Goal: Find specific page/section: Find specific page/section

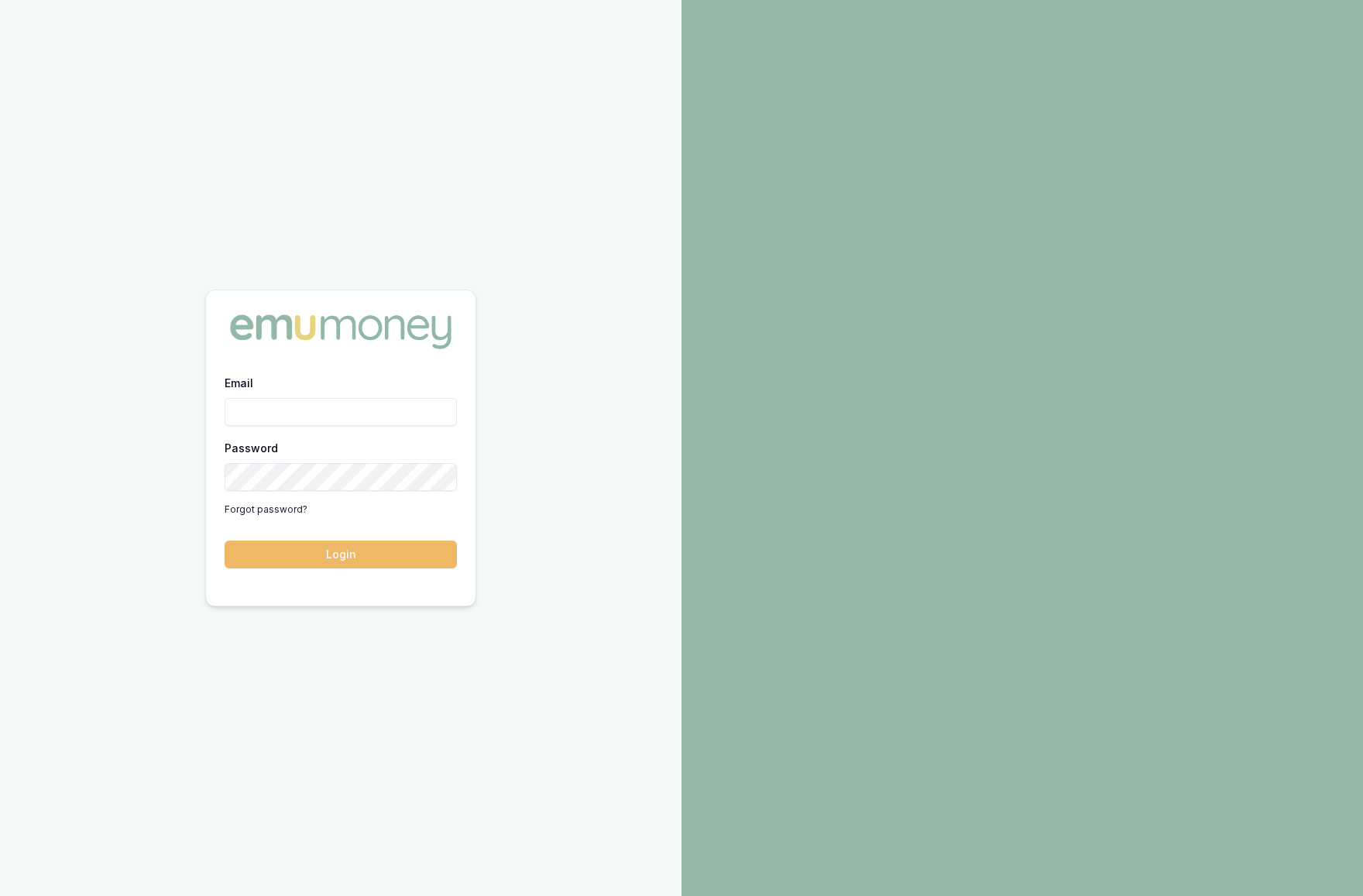
type input "[PERSON_NAME][EMAIL_ADDRESS][DOMAIN_NAME]"
click at [372, 552] on button "Login" at bounding box center [341, 554] width 233 height 28
type input "[PERSON_NAME][EMAIL_ADDRESS][DOMAIN_NAME]"
click at [308, 561] on button "Login" at bounding box center [341, 554] width 233 height 28
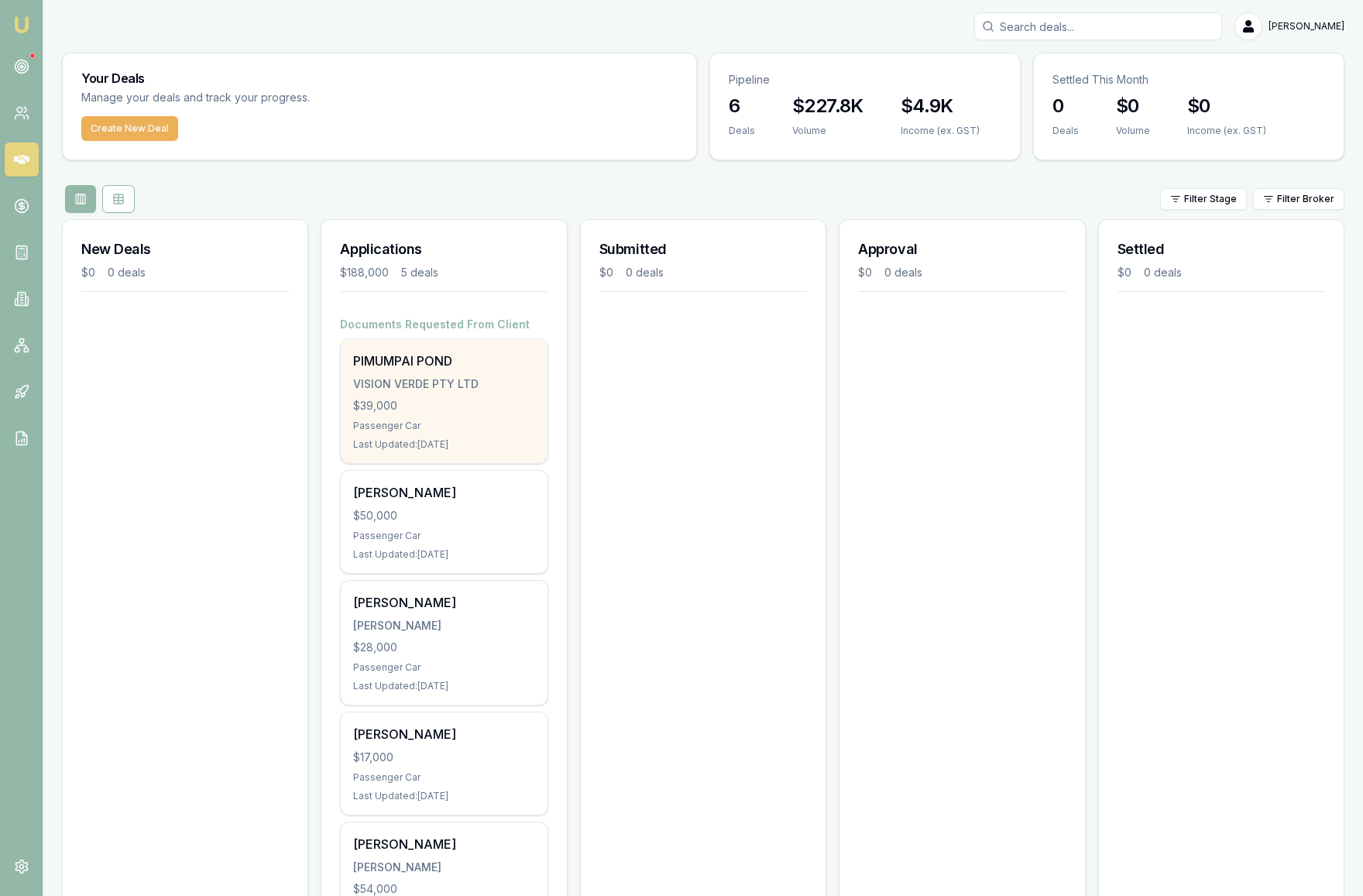
click at [495, 421] on div "Passenger Car" at bounding box center [444, 426] width 182 height 13
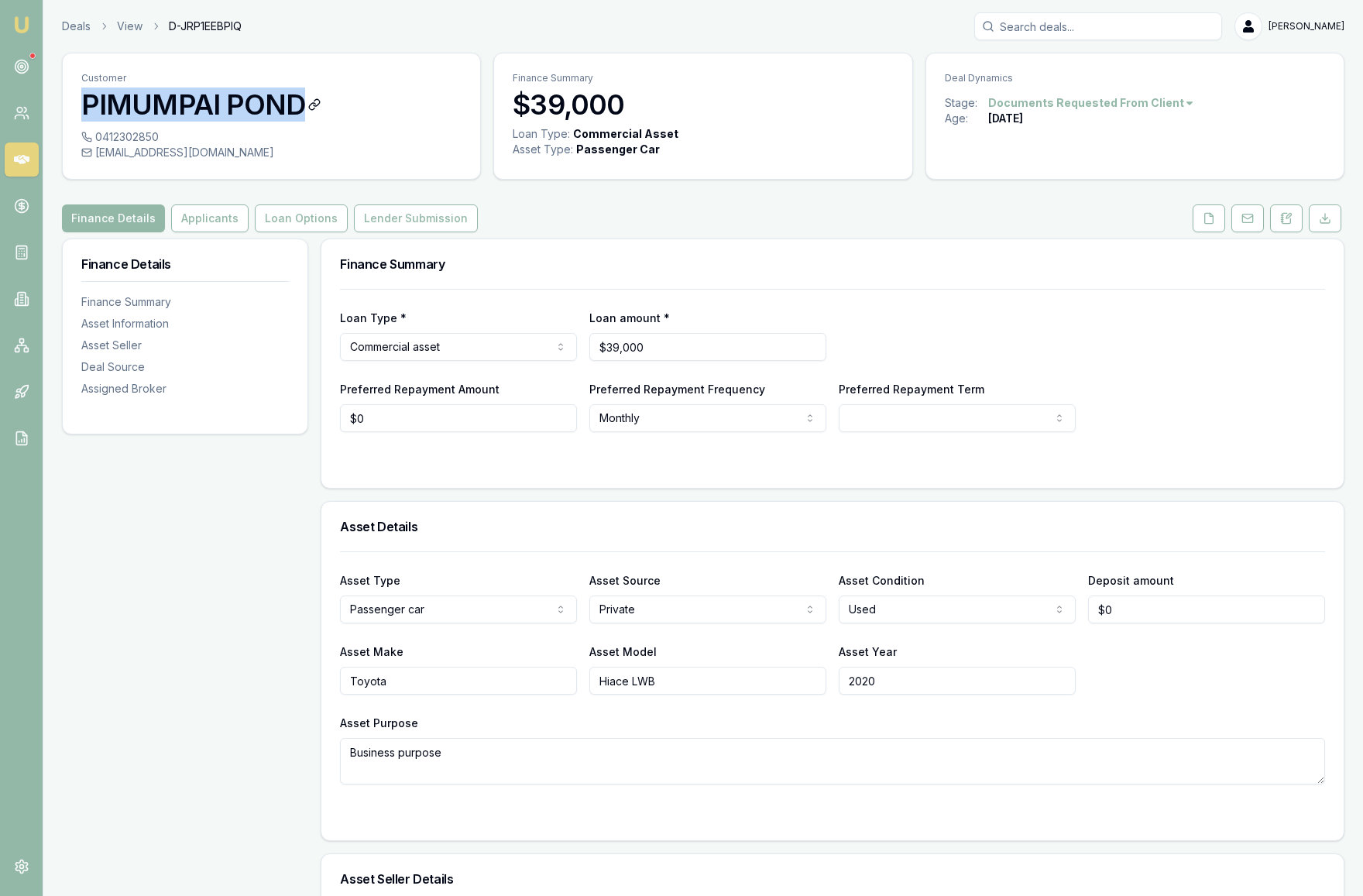
drag, startPoint x: 306, startPoint y: 116, endPoint x: 87, endPoint y: 106, distance: 219.2
click at [87, 106] on h3 "PIMUMPAI POND" at bounding box center [271, 105] width 380 height 31
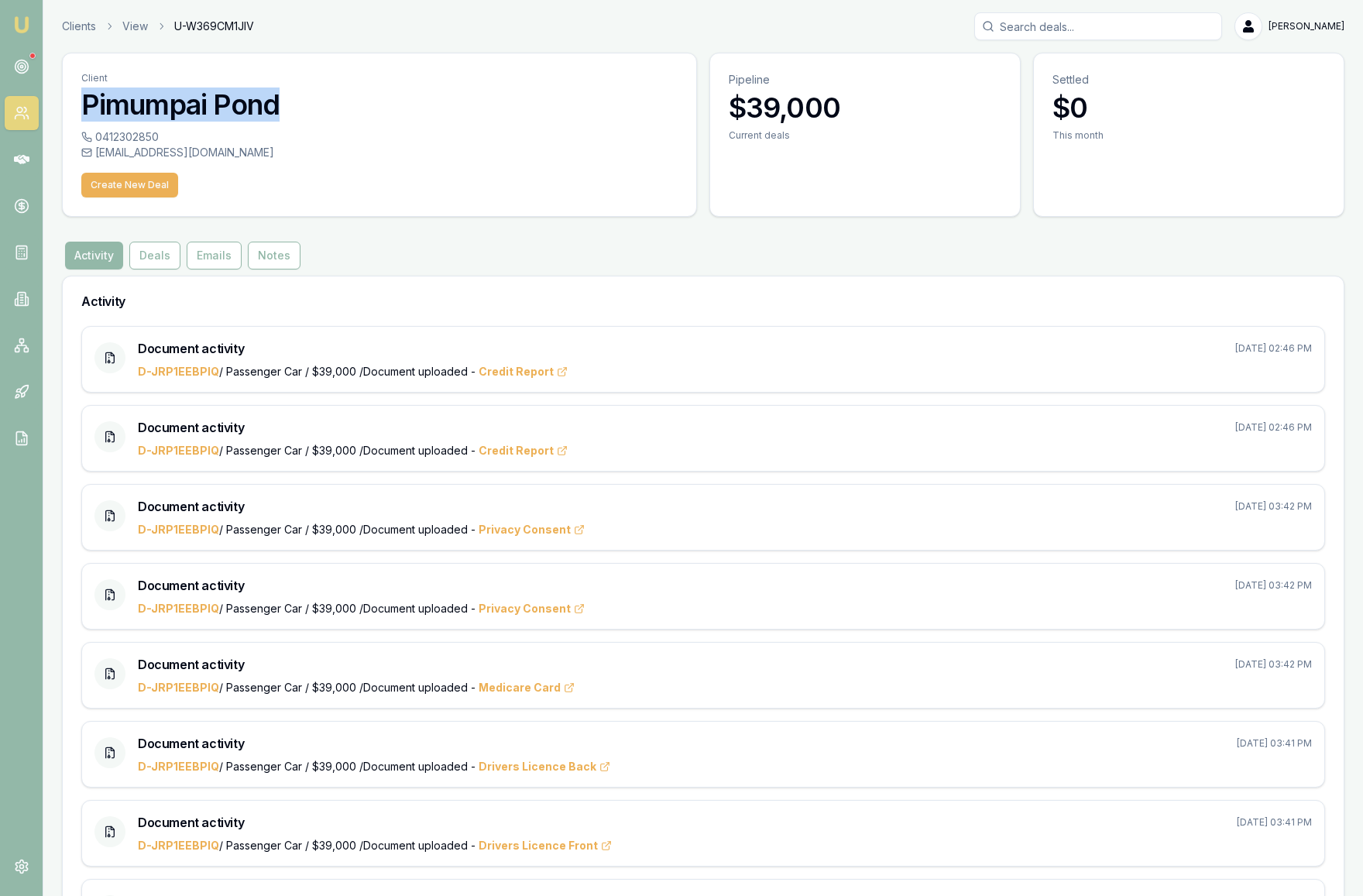
drag, startPoint x: 289, startPoint y: 105, endPoint x: 72, endPoint y: 99, distance: 217.1
click at [72, 99] on div "Client Pimumpai Pond" at bounding box center [379, 91] width 633 height 76
copy h3 "Pimumpai Pond"
